Goal: Task Accomplishment & Management: Complete application form

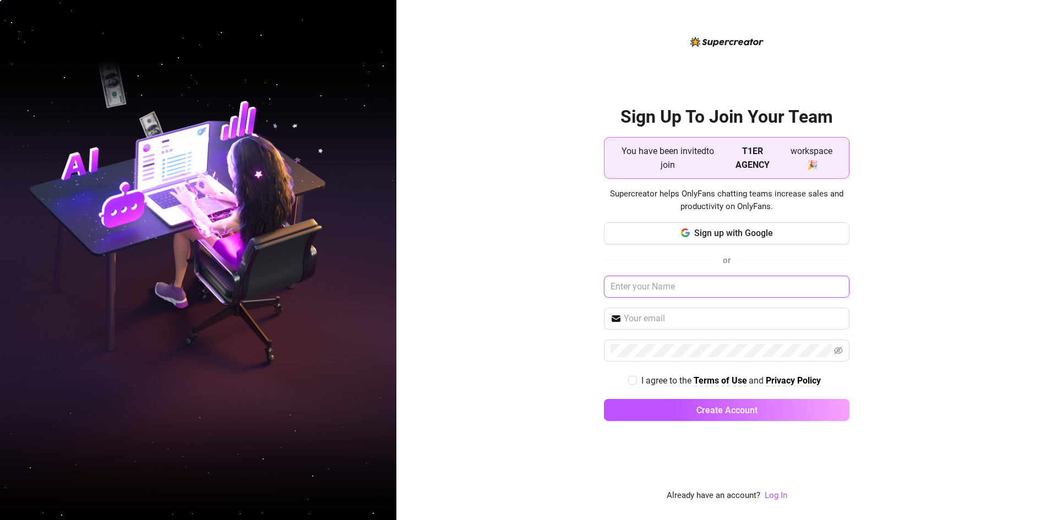
click at [671, 287] on input "text" at bounding box center [726, 287] width 245 height 22
click at [657, 236] on button "Sign up with Google" at bounding box center [726, 233] width 245 height 22
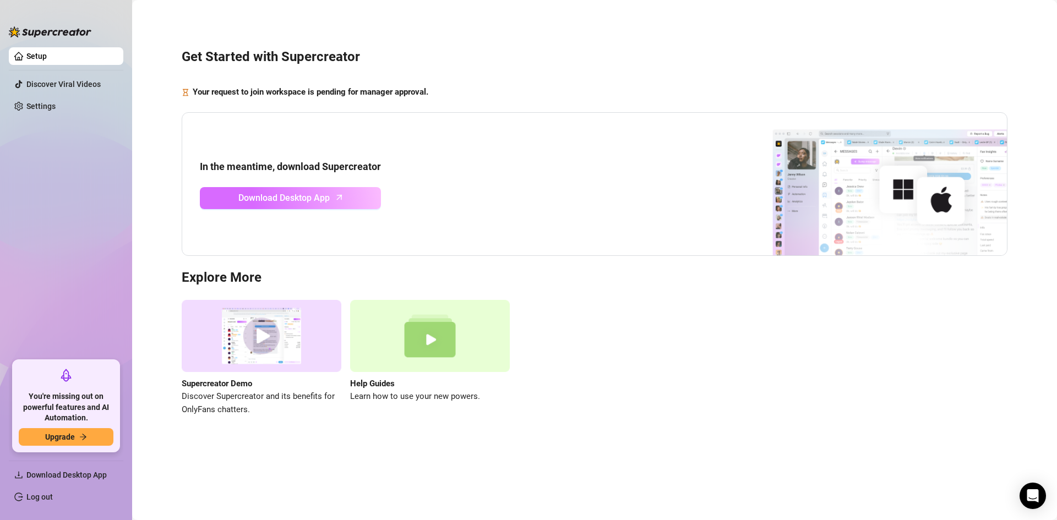
click at [323, 197] on span "Download Desktop App" at bounding box center [283, 198] width 91 height 14
click at [272, 195] on span "Download Desktop App" at bounding box center [283, 198] width 91 height 14
click at [56, 106] on link "Settings" at bounding box center [40, 106] width 29 height 9
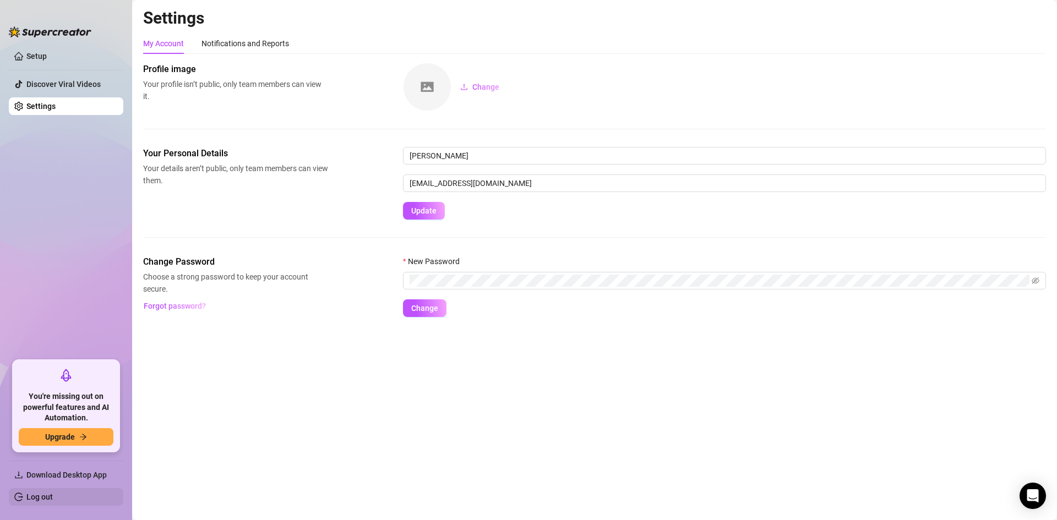
click at [37, 494] on link "Log out" at bounding box center [39, 497] width 26 height 9
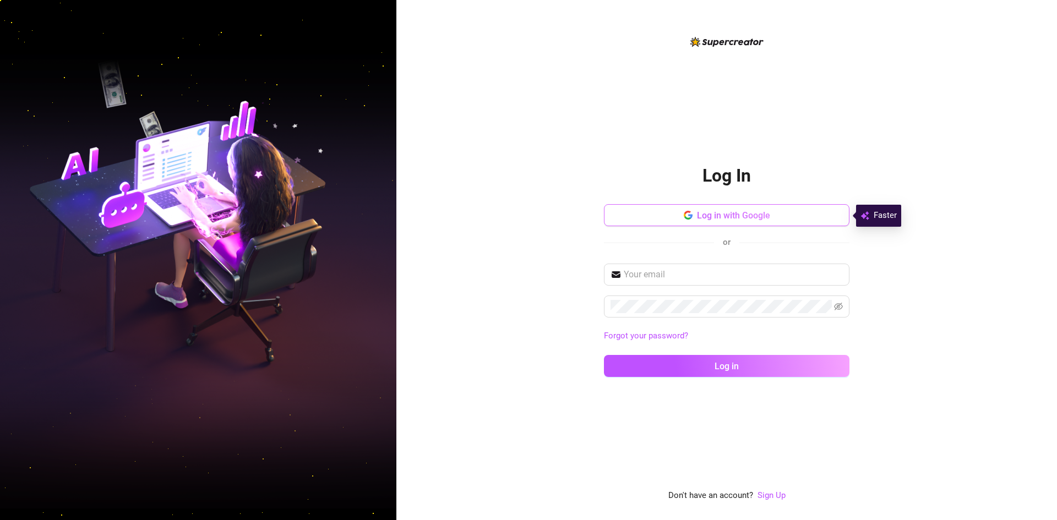
click at [733, 217] on span "Log in with Google" at bounding box center [733, 215] width 73 height 10
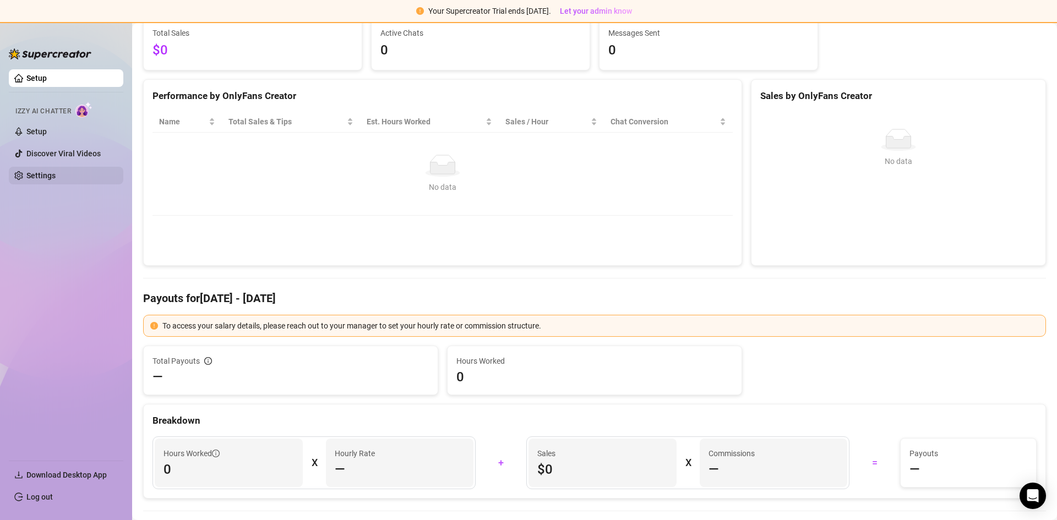
scroll to position [55, 0]
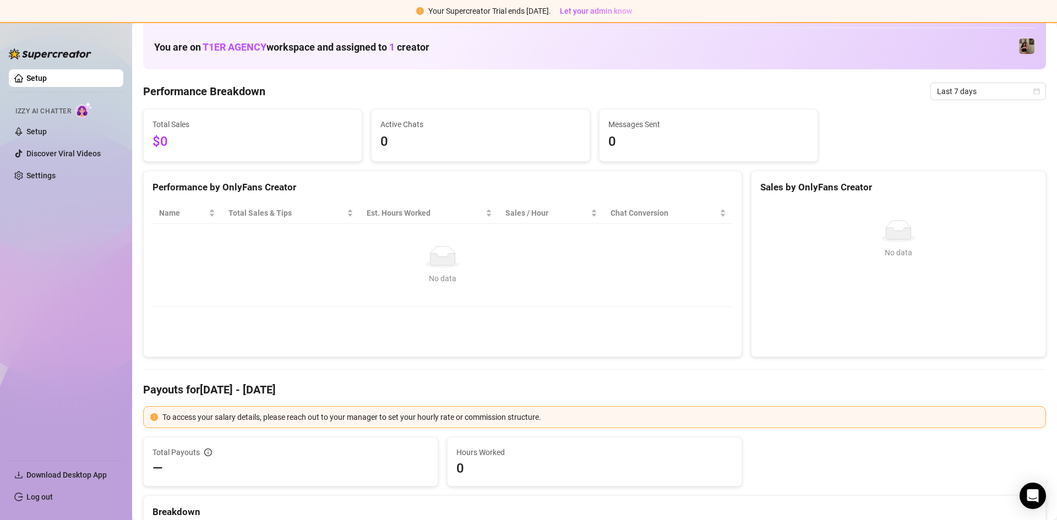
click at [47, 80] on link "Setup" at bounding box center [36, 78] width 20 height 9
